Goal: Information Seeking & Learning: Learn about a topic

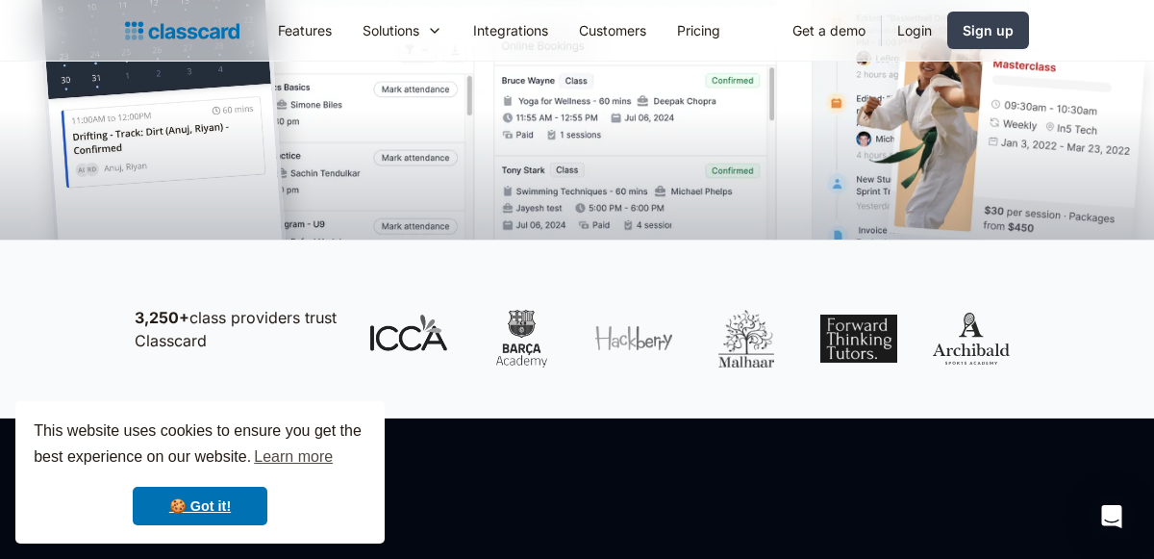
scroll to position [681, 0]
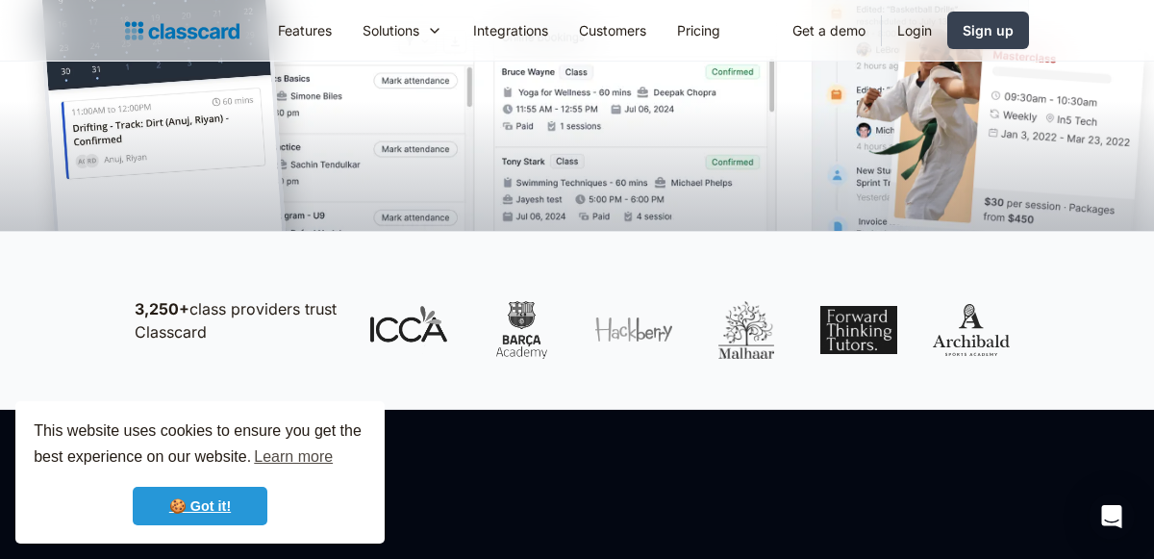
click at [201, 507] on link "🍪 Got it!" at bounding box center [200, 506] width 135 height 38
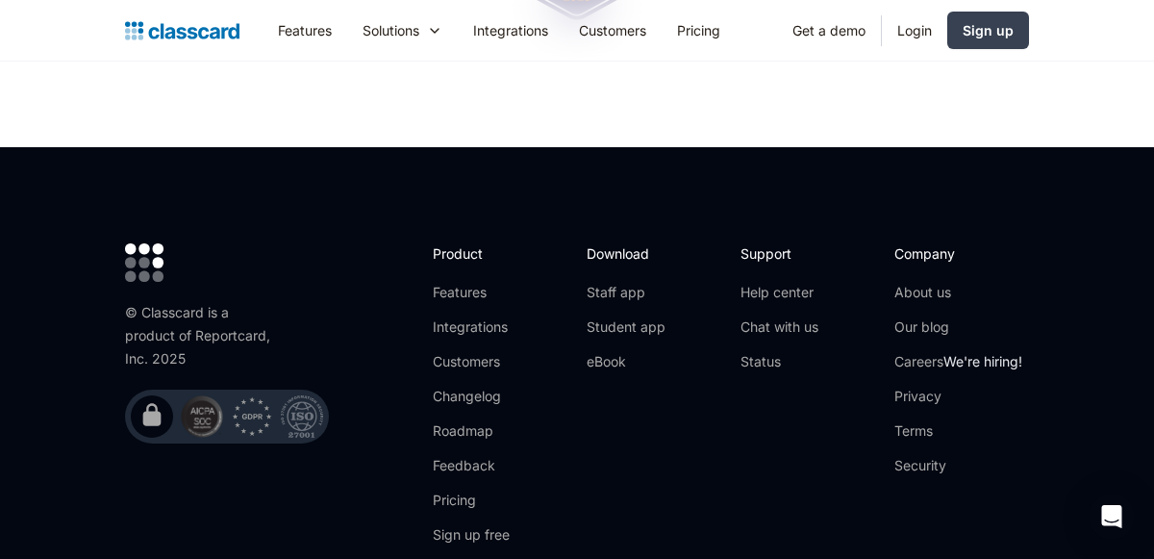
scroll to position [6448, 0]
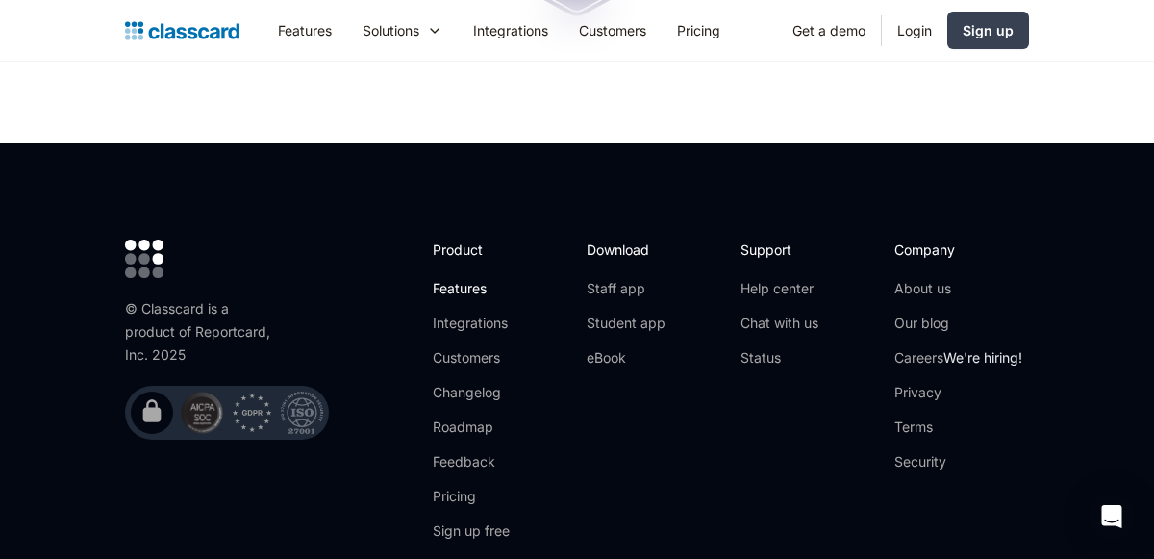
click at [454, 279] on link "Features" at bounding box center [484, 288] width 103 height 19
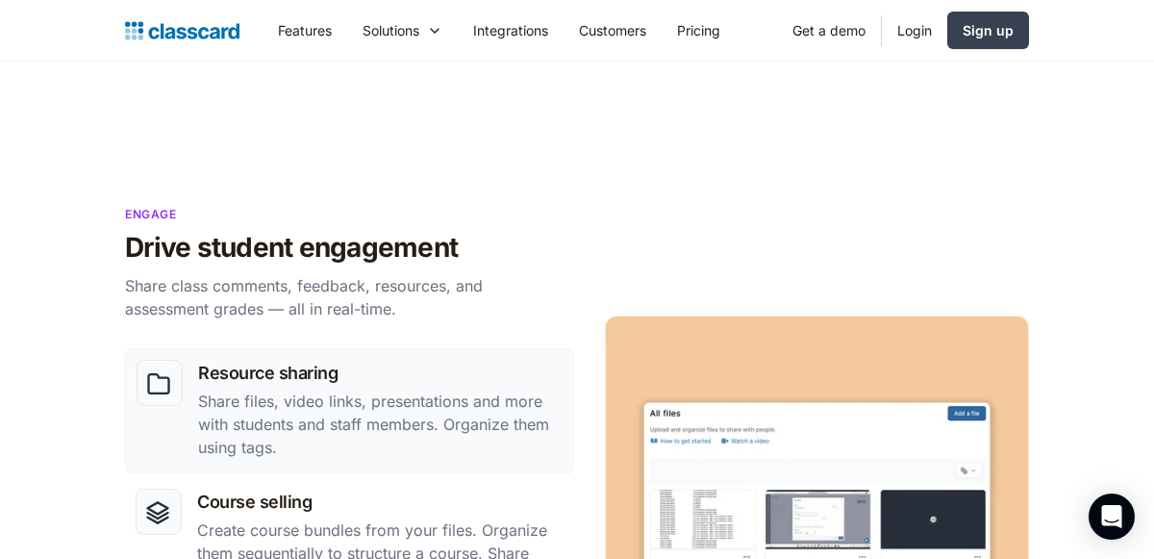
scroll to position [1537, 0]
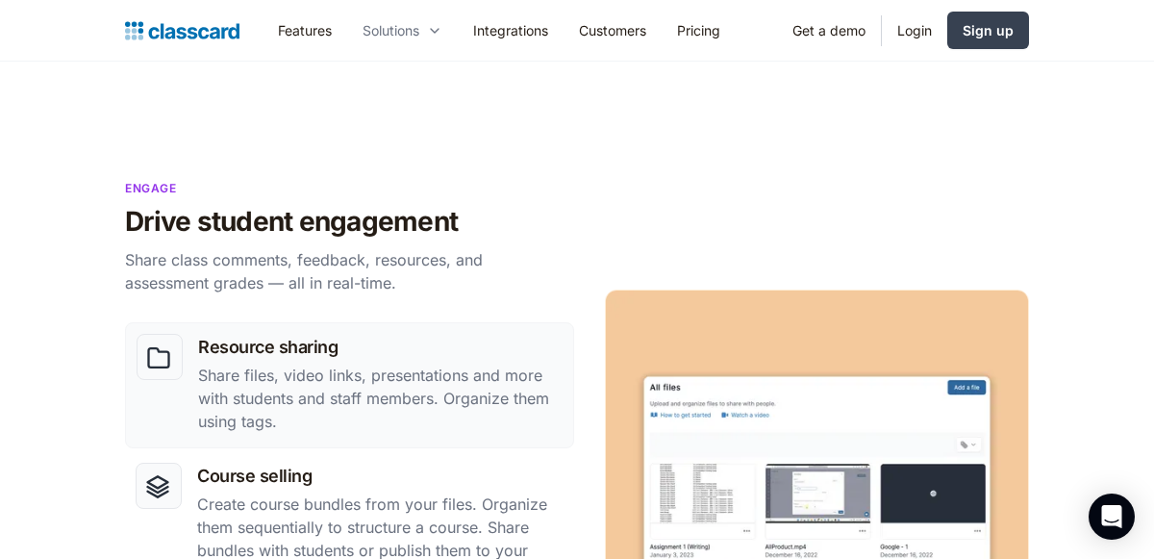
click at [436, 38] on icon at bounding box center [434, 30] width 15 height 19
click at [433, 34] on icon at bounding box center [434, 30] width 15 height 19
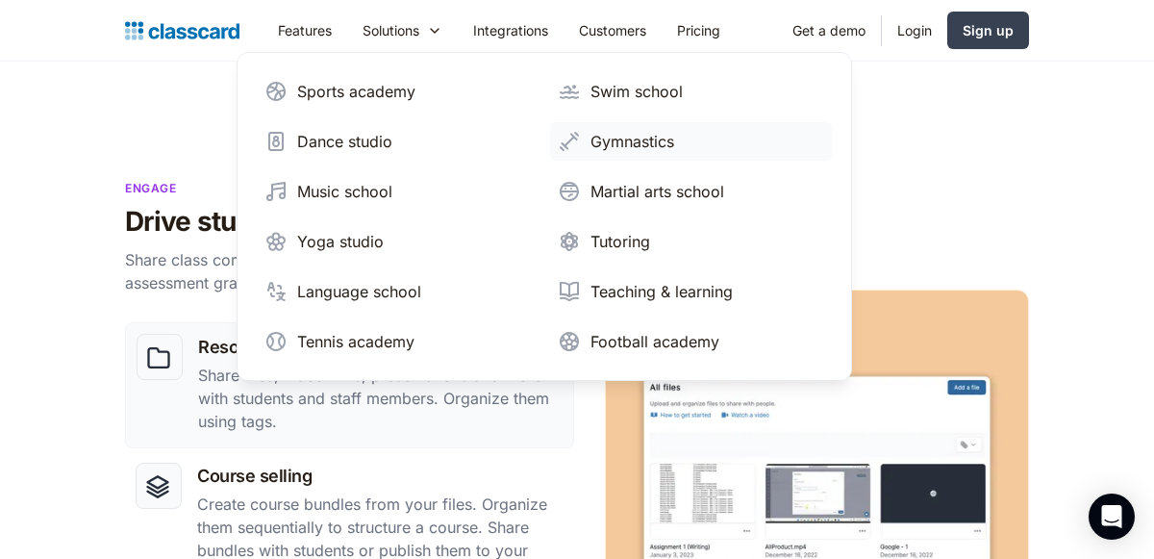
click at [650, 150] on div "Gymnastics" at bounding box center [632, 141] width 84 height 23
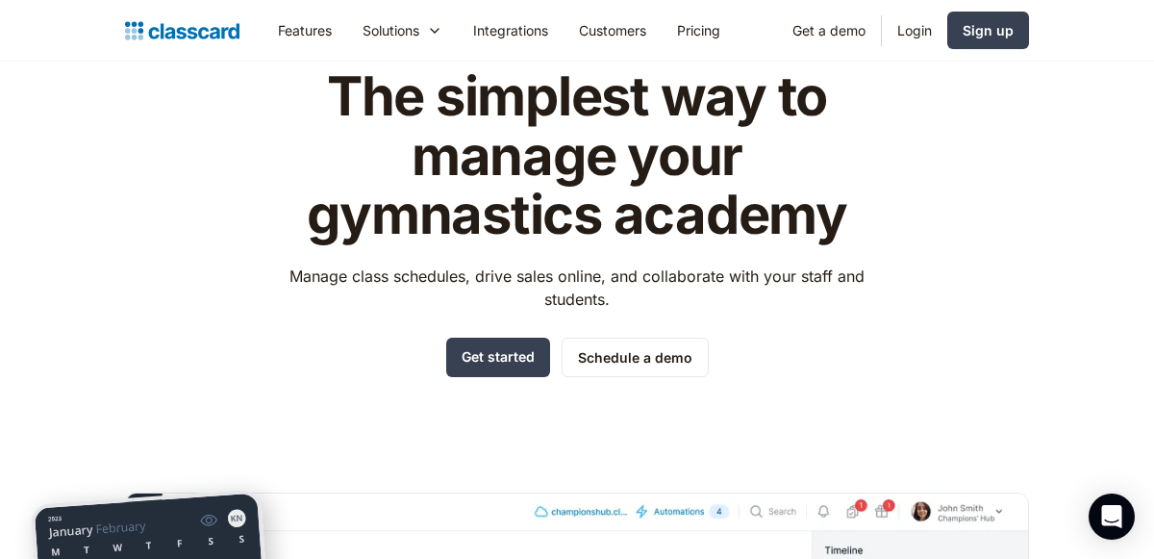
scroll to position [91, 0]
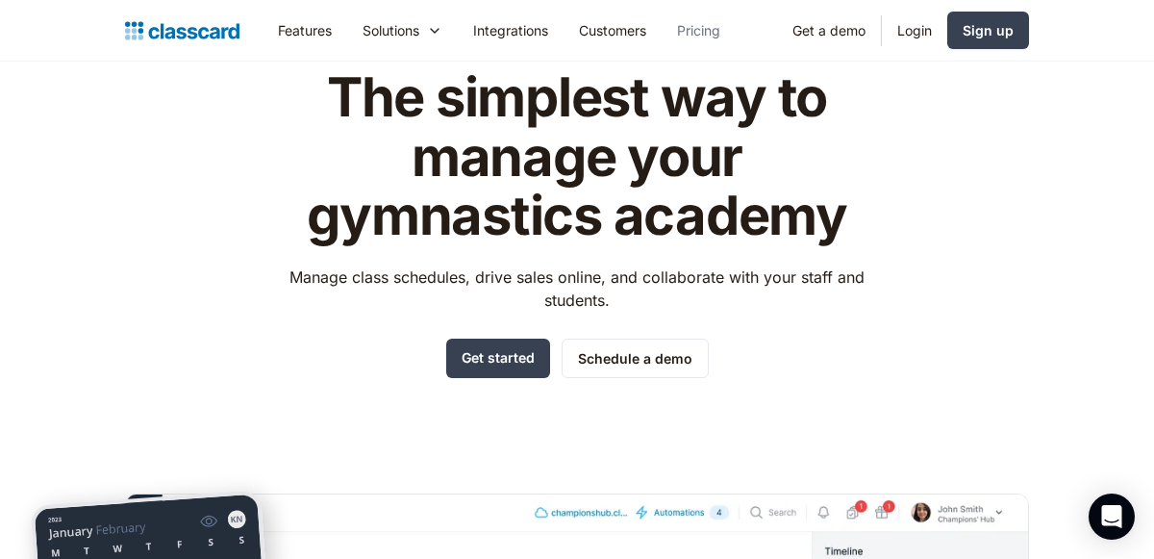
click at [699, 46] on link "Pricing" at bounding box center [699, 30] width 74 height 43
